Goal: Transaction & Acquisition: Purchase product/service

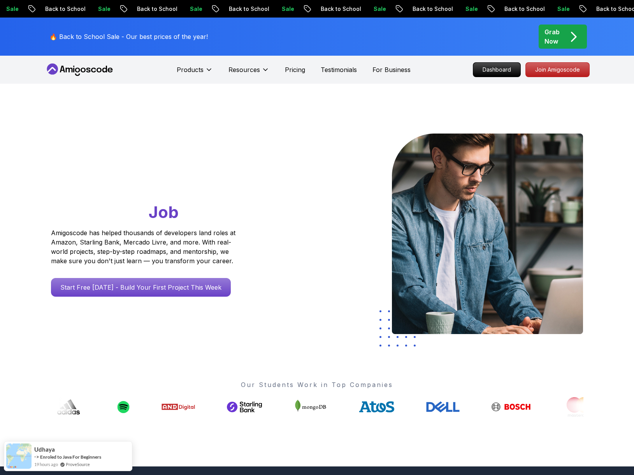
click at [554, 38] on p "Grab Now" at bounding box center [552, 36] width 15 height 19
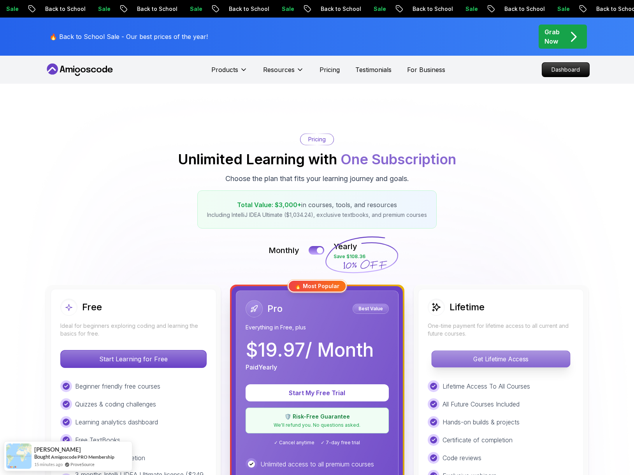
click at [488, 363] on p "Get Lifetime Access" at bounding box center [501, 359] width 138 height 16
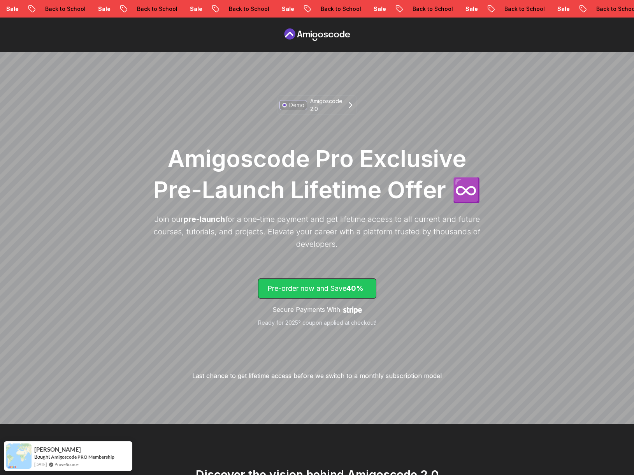
click at [330, 288] on p "Pre-order now and Save 40%" at bounding box center [318, 288] width 100 height 11
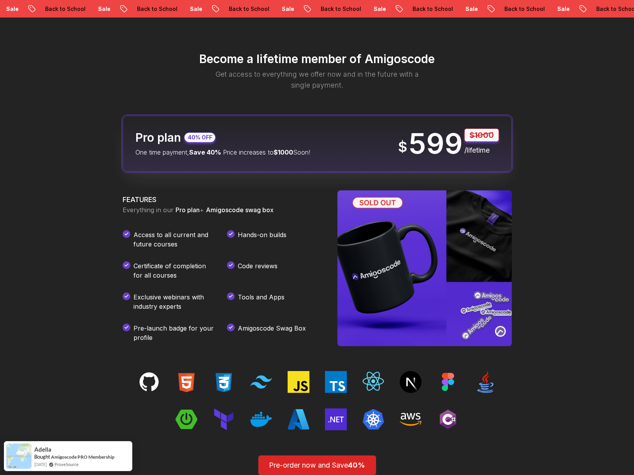
scroll to position [923, 0]
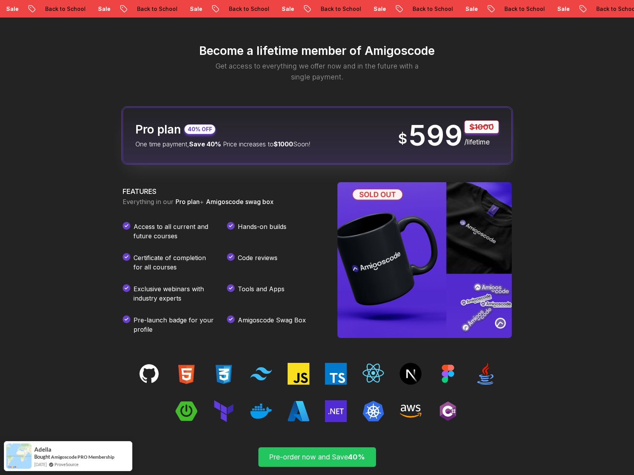
click at [306, 459] on p "Pre-order now and Save 40%" at bounding box center [318, 457] width 100 height 11
